Goal: Transaction & Acquisition: Purchase product/service

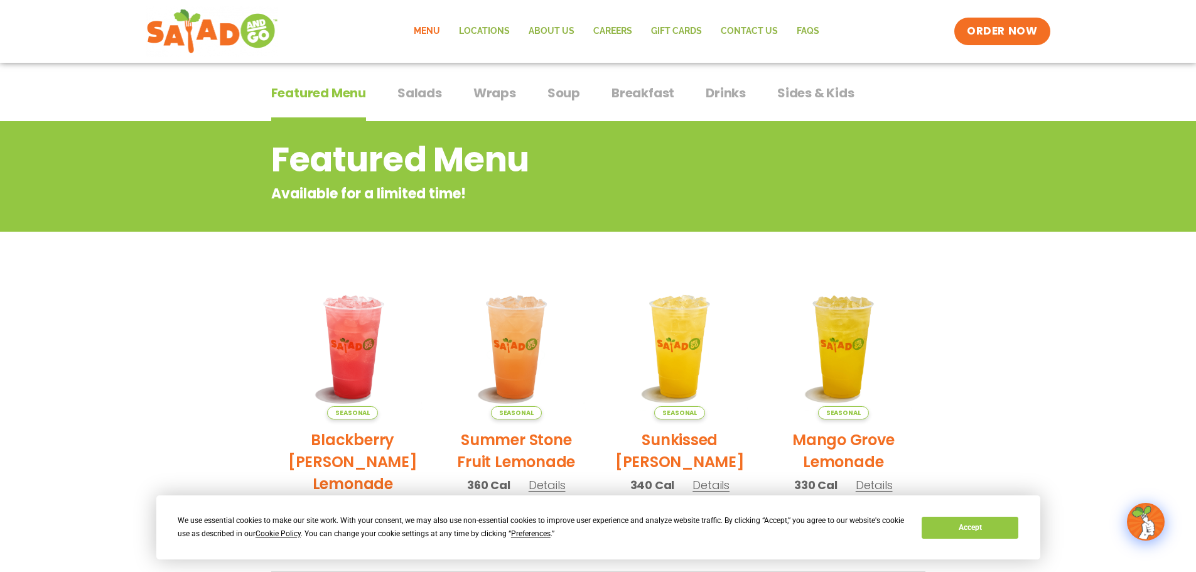
scroll to position [45, 0]
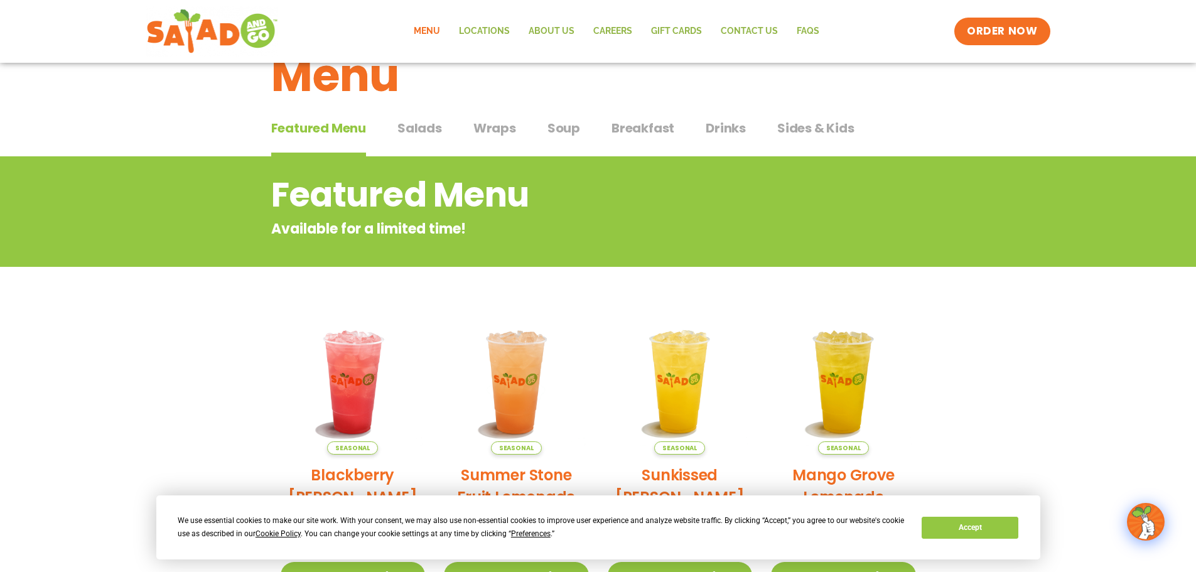
click at [415, 119] on span "Salads" at bounding box center [420, 128] width 45 height 19
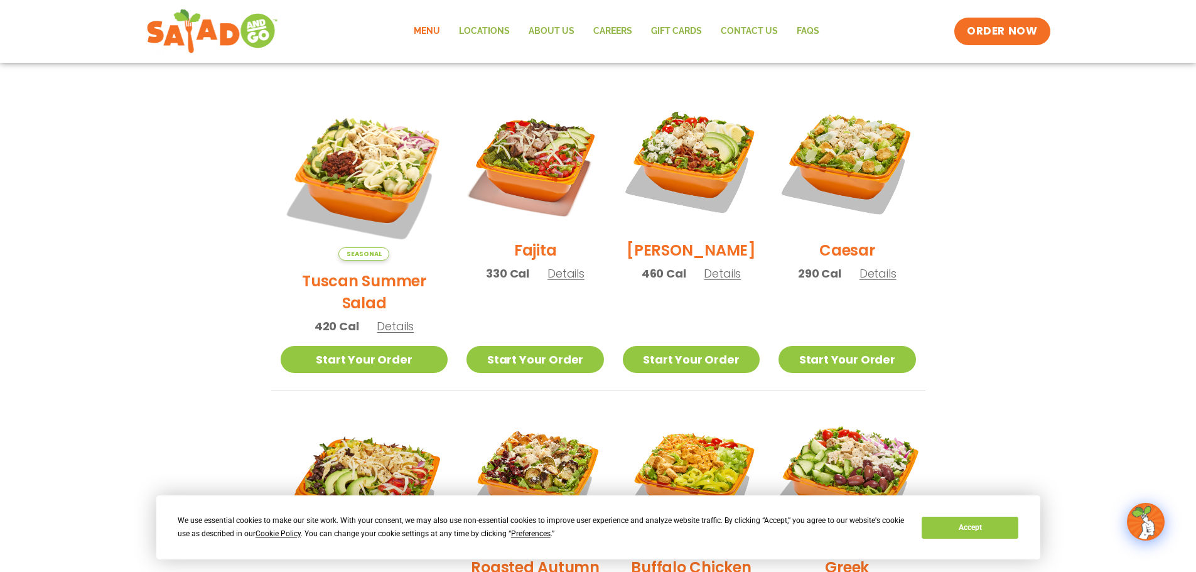
scroll to position [314, 0]
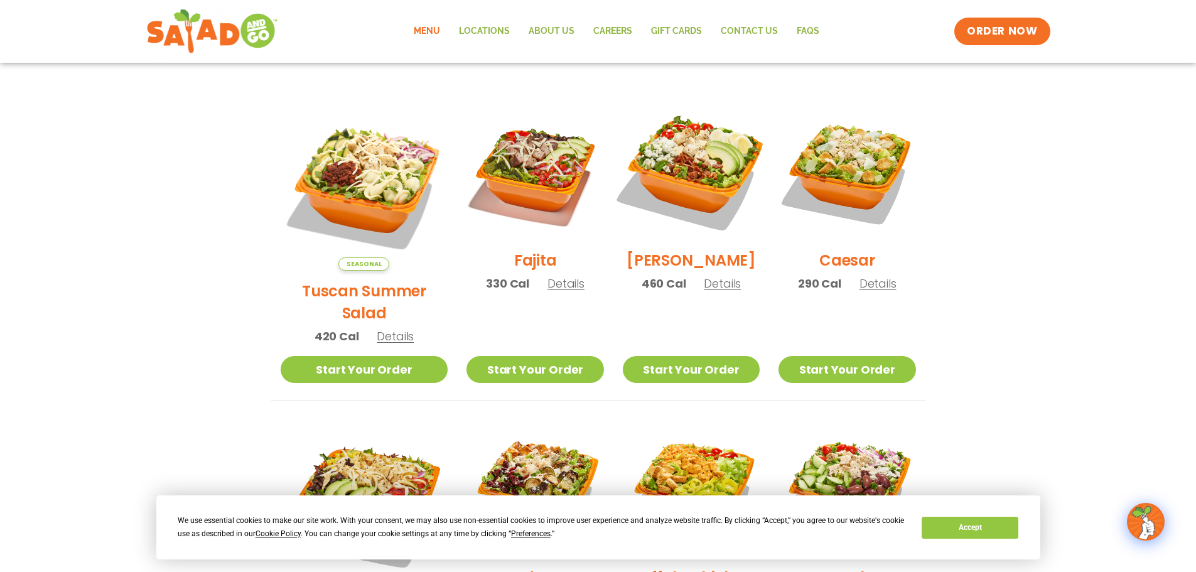
click at [705, 193] on img at bounding box center [691, 171] width 161 height 161
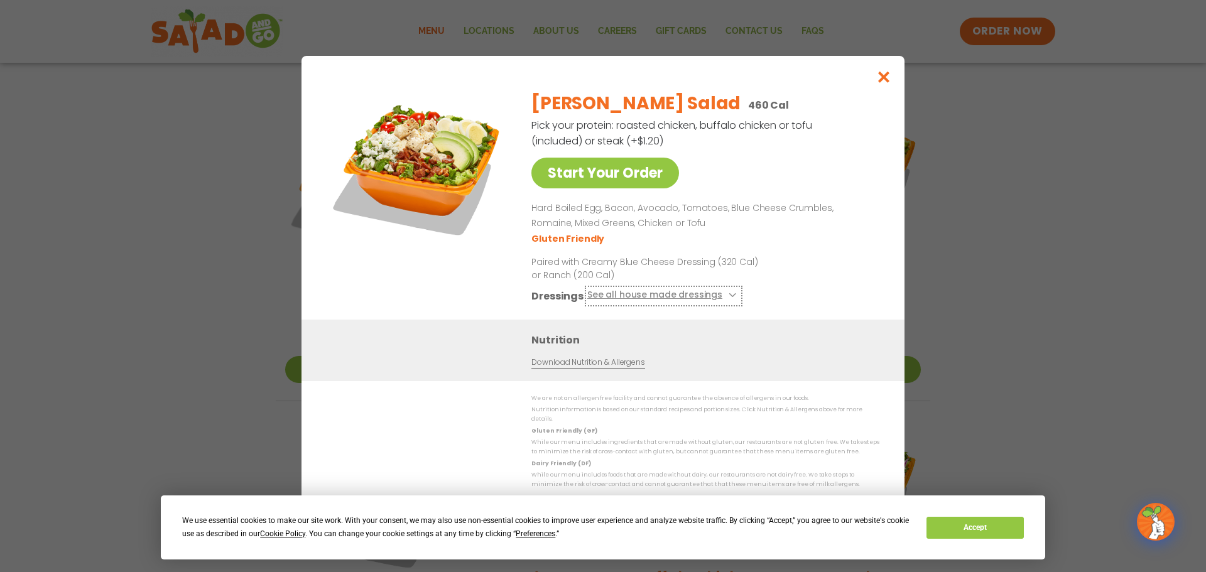
click at [669, 299] on button "See all house made dressings" at bounding box center [663, 296] width 153 height 16
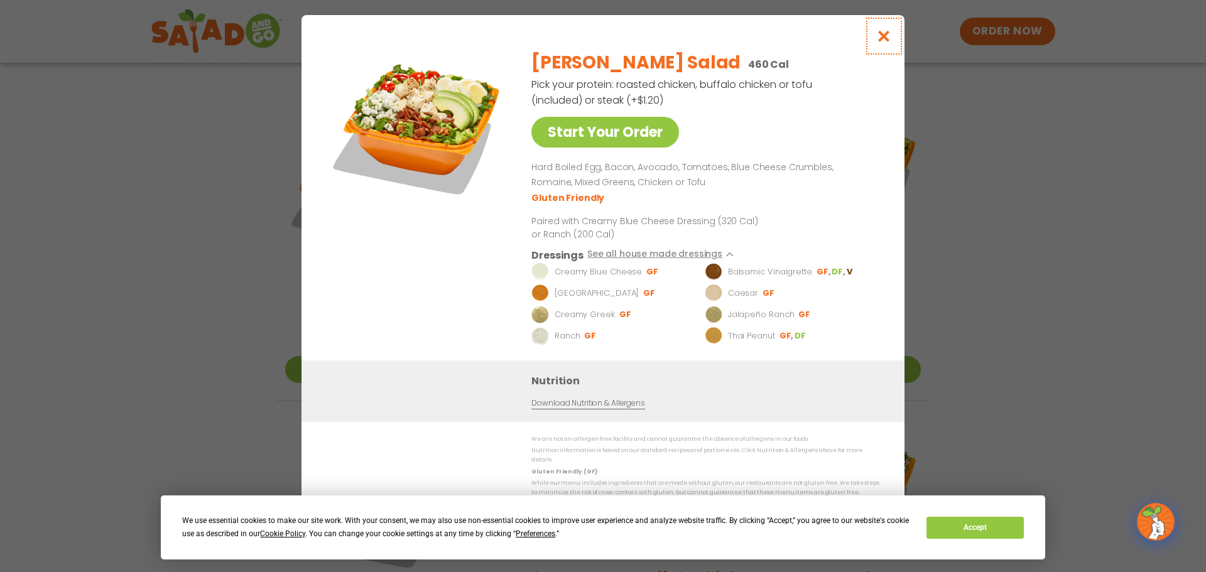
click at [879, 41] on icon "Close modal" at bounding box center [884, 36] width 16 height 13
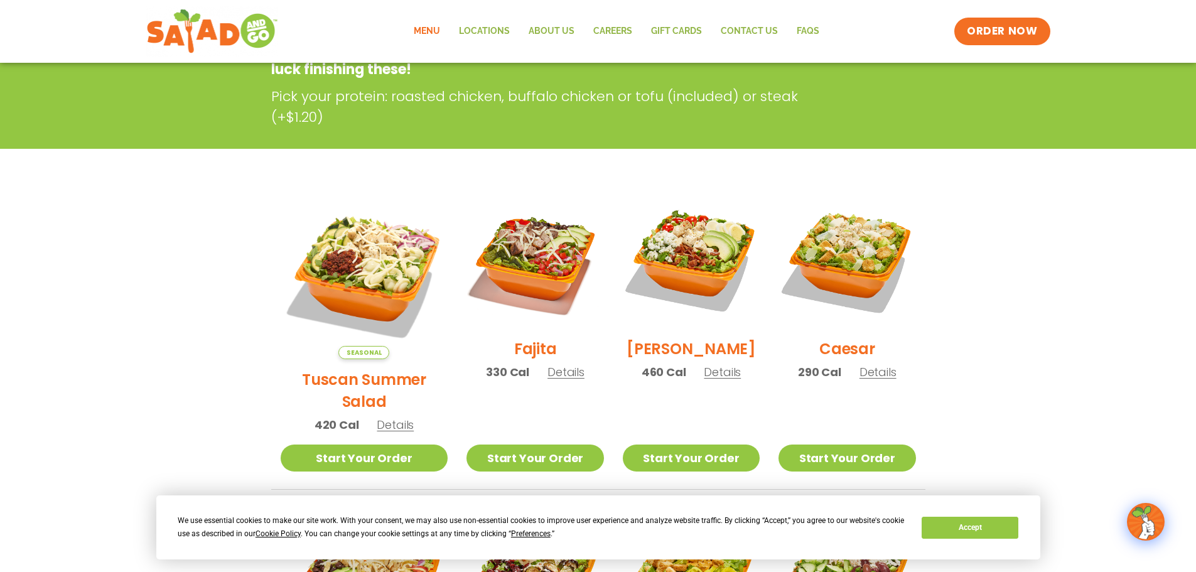
scroll to position [63, 0]
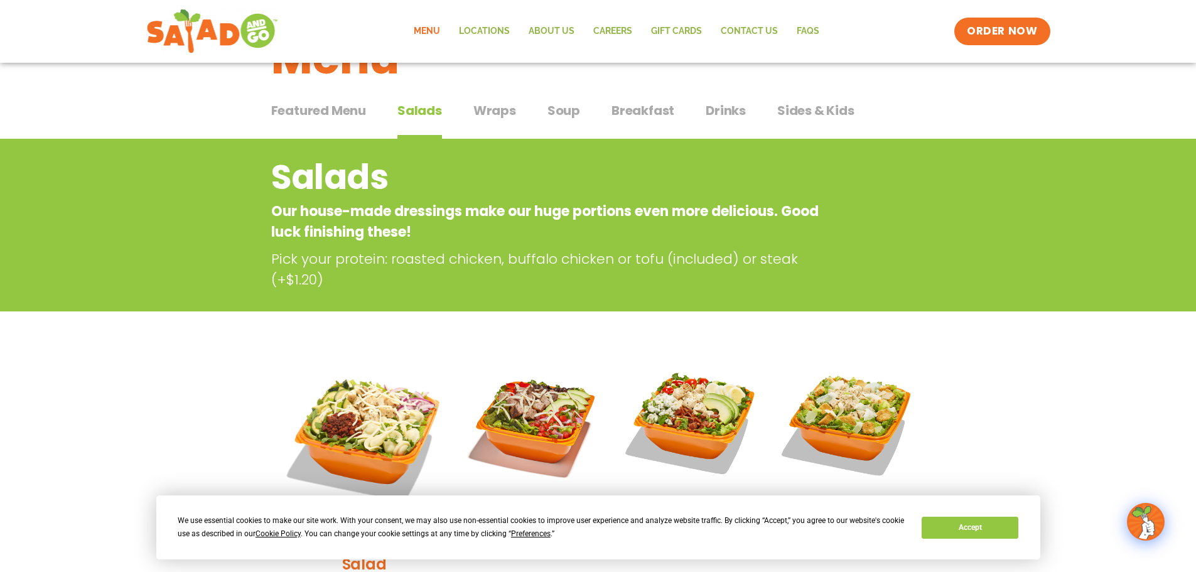
click at [503, 109] on span "Wraps" at bounding box center [495, 110] width 43 height 19
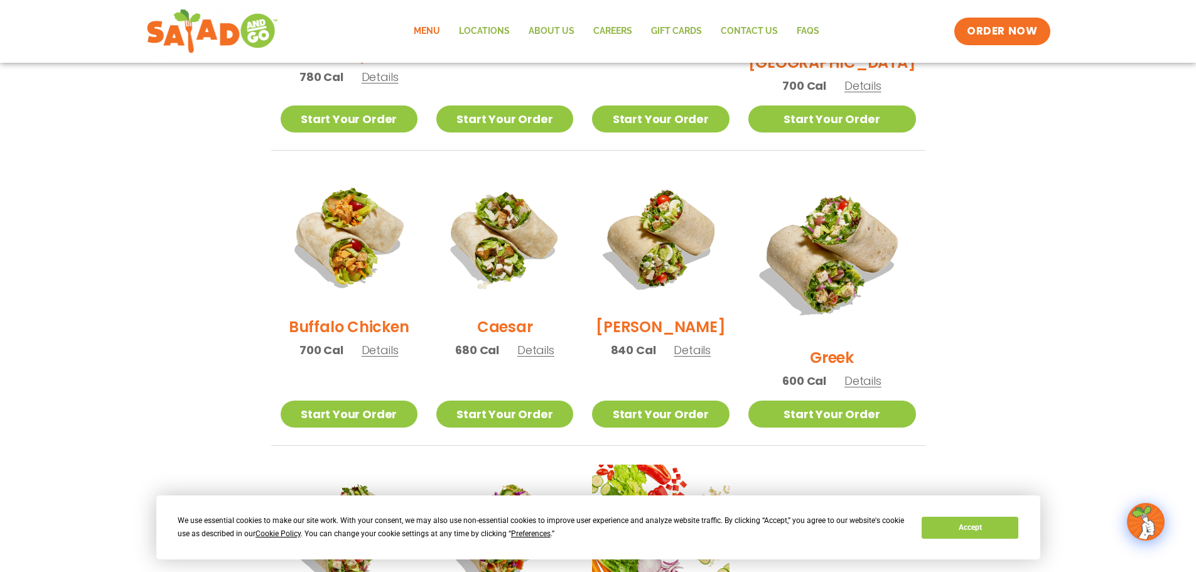
scroll to position [544, 0]
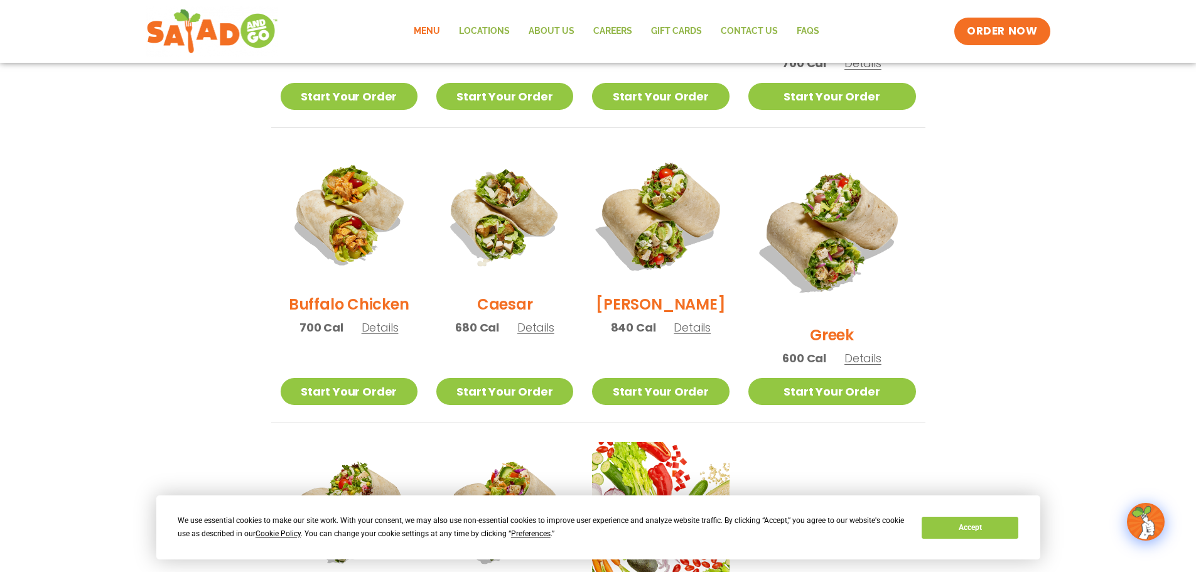
click at [685, 246] on img at bounding box center [660, 215] width 161 height 161
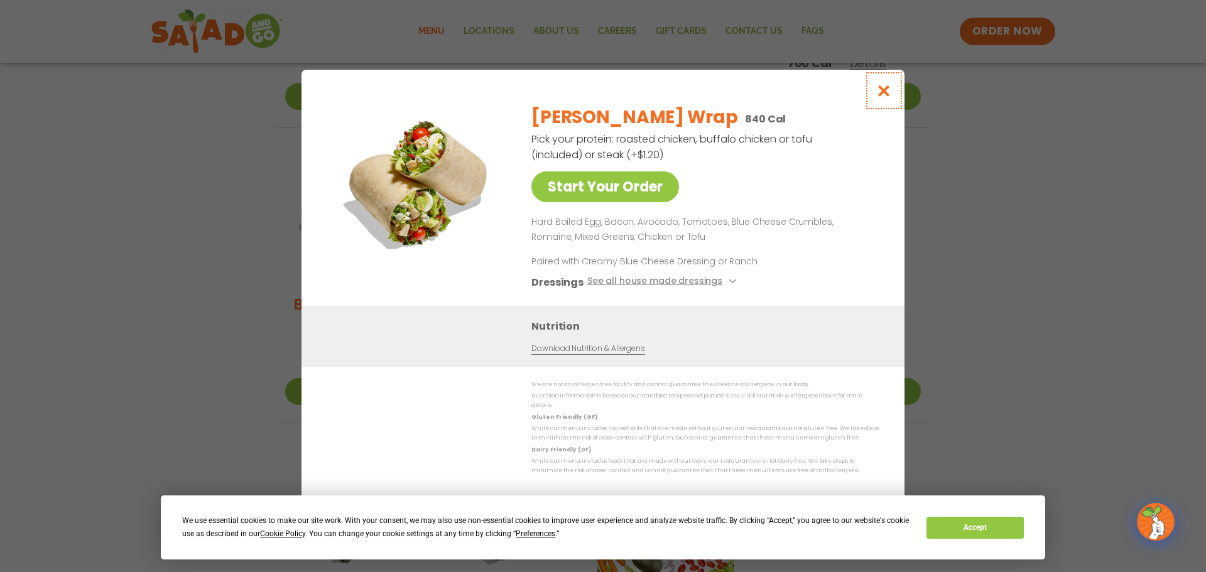
click at [885, 94] on icon "Close modal" at bounding box center [884, 90] width 16 height 13
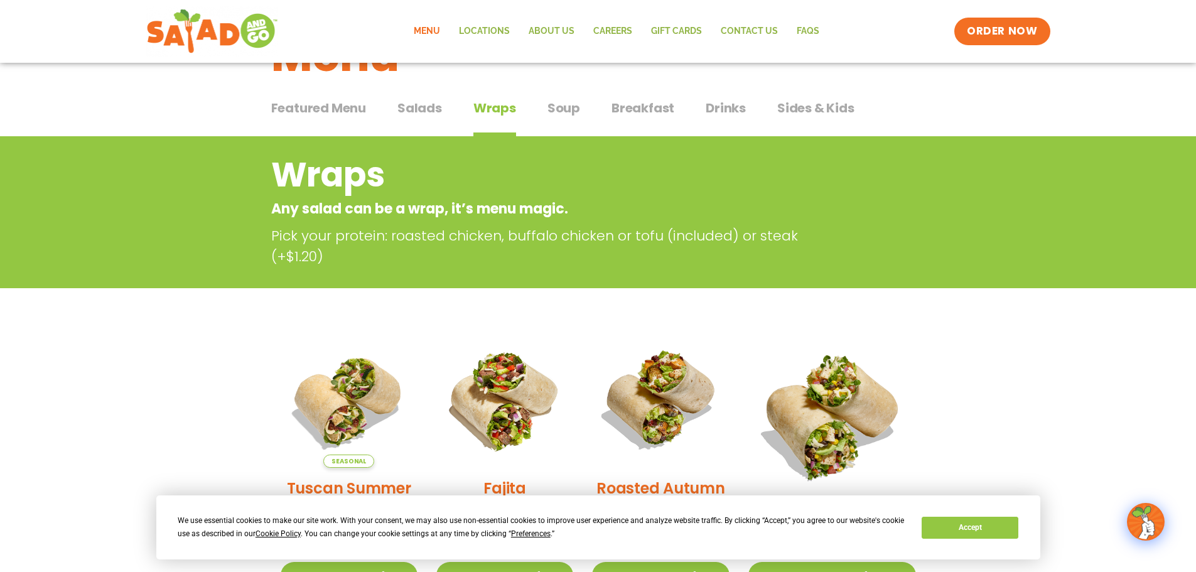
scroll to position [0, 0]
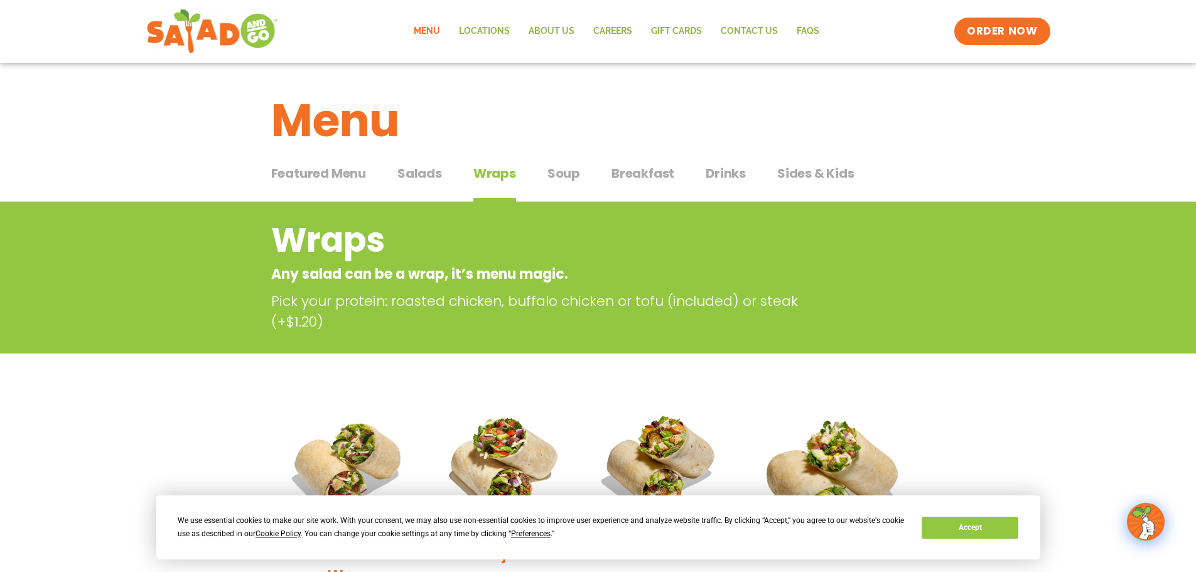
click at [557, 167] on span "Soup" at bounding box center [564, 173] width 33 height 19
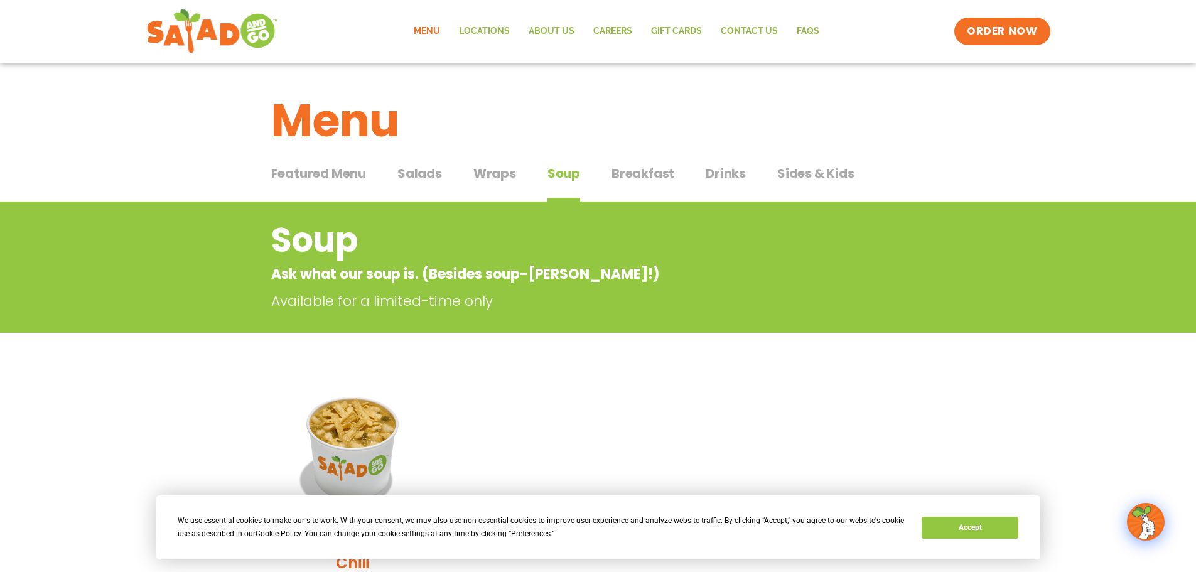
click at [426, 168] on span "Salads" at bounding box center [420, 173] width 45 height 19
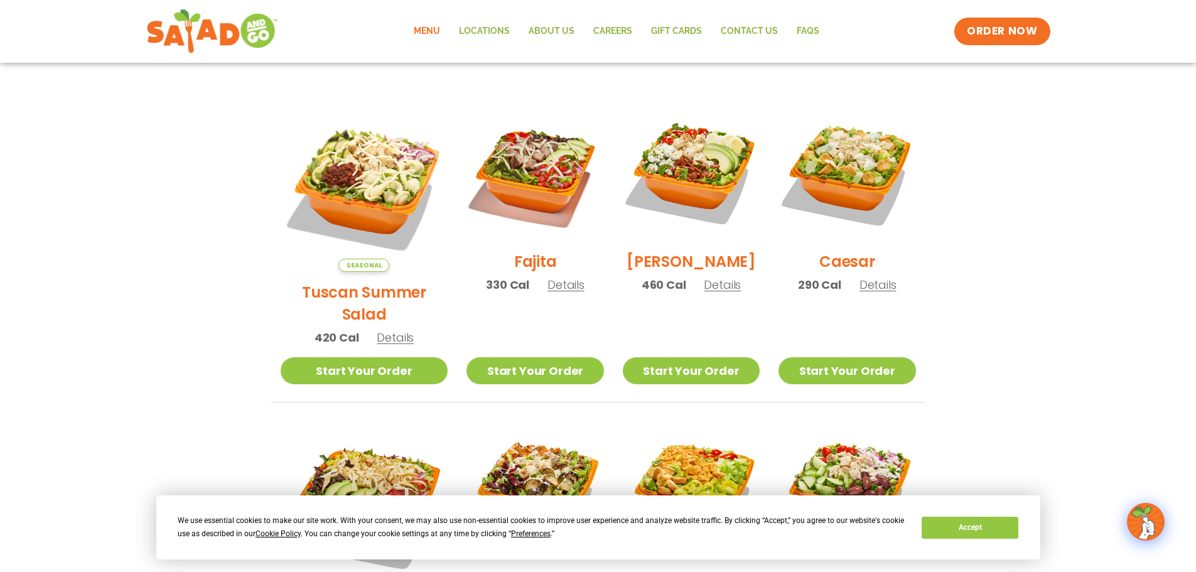
scroll to position [314, 0]
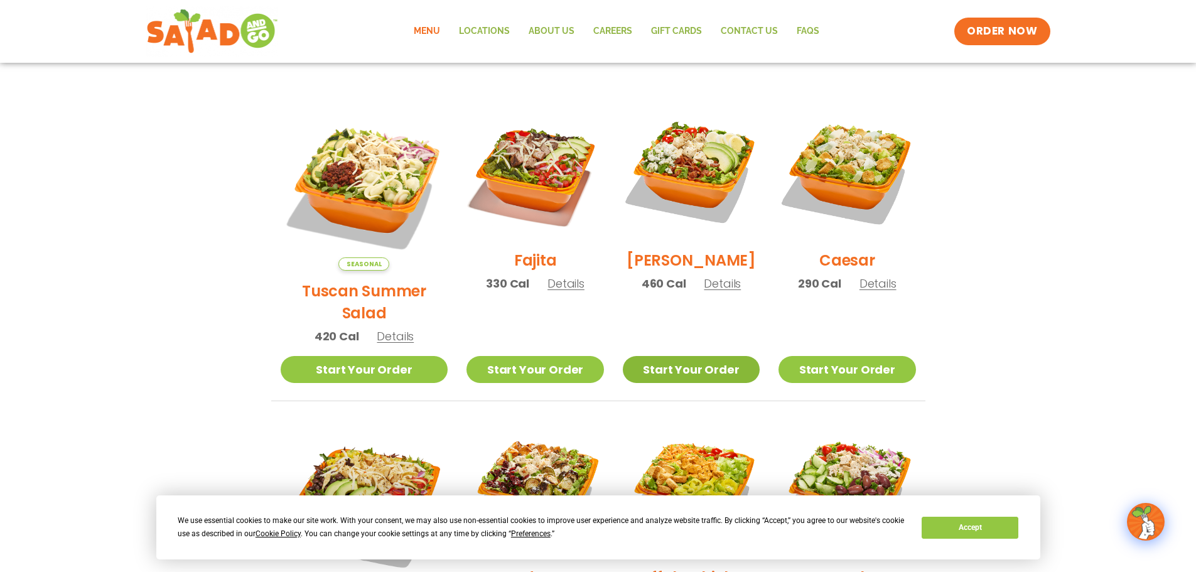
click at [695, 356] on link "Start Your Order" at bounding box center [691, 369] width 137 height 27
